Goal: Information Seeking & Learning: Find specific fact

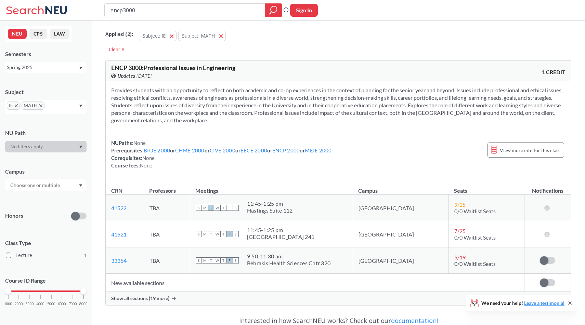
click at [157, 18] on div "encp3000 Phrase search guarantees the exact search appears in the results. Ex. …" at bounding box center [292, 10] width 585 height 21
click at [143, 14] on input "encp3000" at bounding box center [185, 10] width 150 height 12
type input "cive 4575"
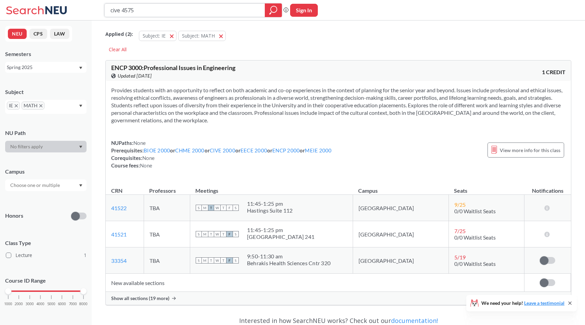
click at [281, 7] on div at bounding box center [273, 10] width 17 height 14
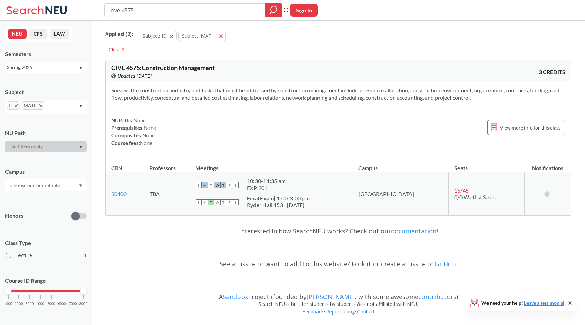
click at [160, 4] on div "cive 4575" at bounding box center [193, 10] width 178 height 14
click at [160, 15] on input "cive 4575" at bounding box center [185, 10] width 150 height 12
type input "ie 4516"
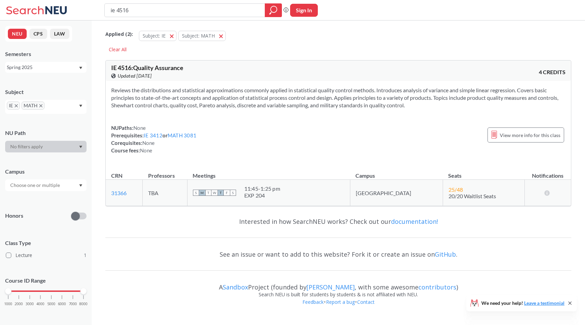
click at [132, 70] on span "IE 4516 : Quality Assurance" at bounding box center [147, 68] width 72 height 8
copy div "IE 4516 : Quality Assurance View this course on Banner."
click at [166, 6] on input "ie 4516" at bounding box center [185, 10] width 150 height 12
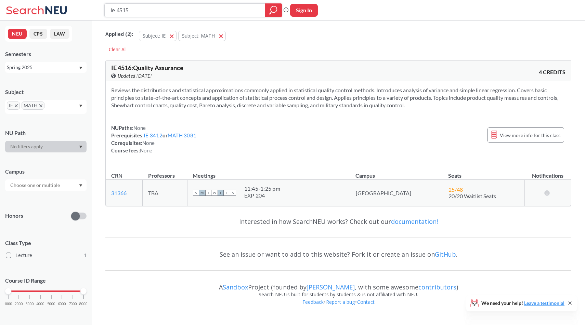
type input "ie 4515"
click at [273, 10] on icon "magnifying glass" at bounding box center [273, 10] width 8 height 10
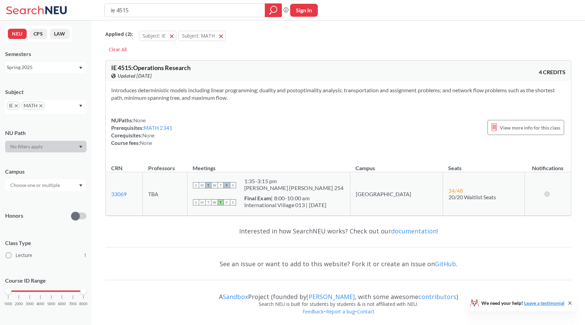
click at [146, 63] on div "IE 4515 : Operations Research View this course on Banner. Updated [DATE] 4 CRED…" at bounding box center [338, 71] width 465 height 21
copy div "IE 4515 : Operations Research View this course on Banner."
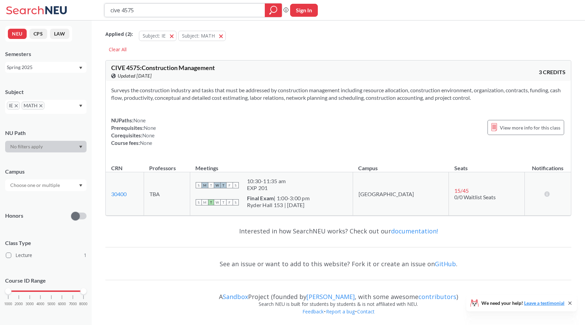
click at [130, 10] on input "cive 4575" at bounding box center [185, 10] width 150 height 12
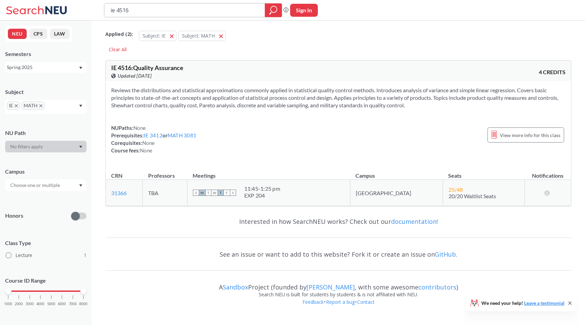
click at [130, 10] on input "ie 4516" at bounding box center [185, 10] width 150 height 12
click at [120, 10] on input "ie 4516" at bounding box center [185, 10] width 150 height 12
click at [133, 9] on input "ie 4516" at bounding box center [185, 10] width 150 height 12
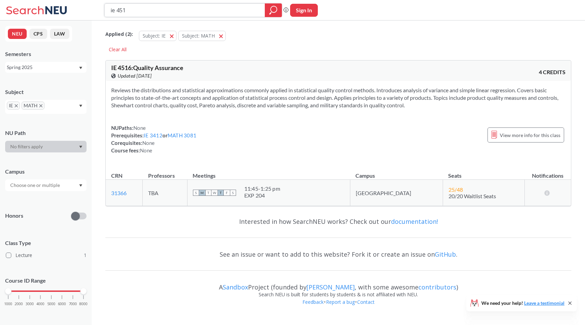
type input "ie 4510"
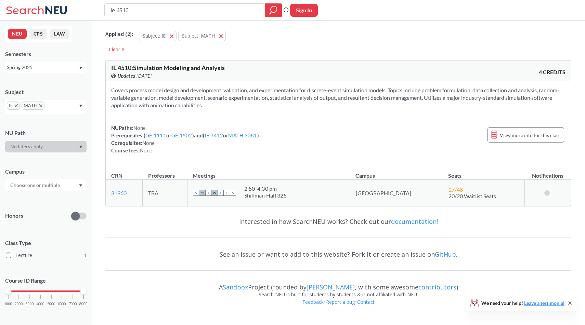
click at [117, 69] on span "IE 4510 : Simulation Modeling and Analysis" at bounding box center [168, 68] width 114 height 8
copy div "IE 4510 : Simulation Modeling and Analysis View this course on Banner."
